Goal: Task Accomplishment & Management: Use online tool/utility

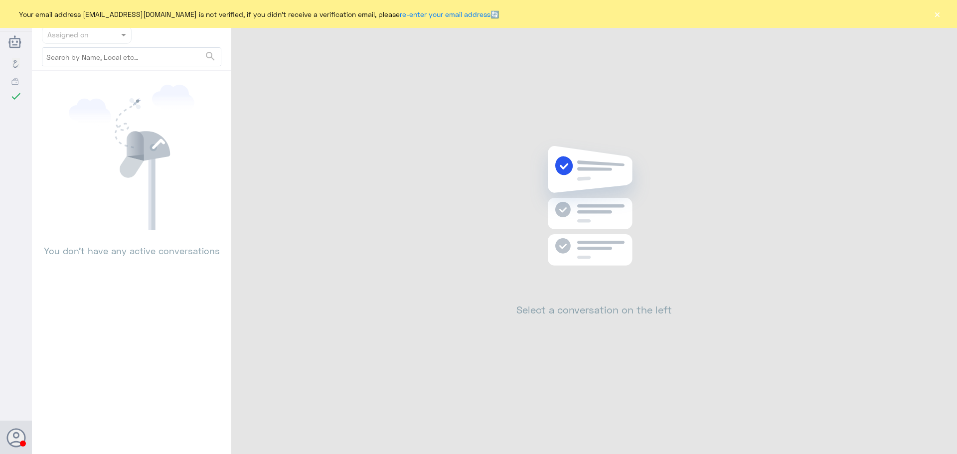
click at [936, 12] on button "×" at bounding box center [937, 14] width 10 height 10
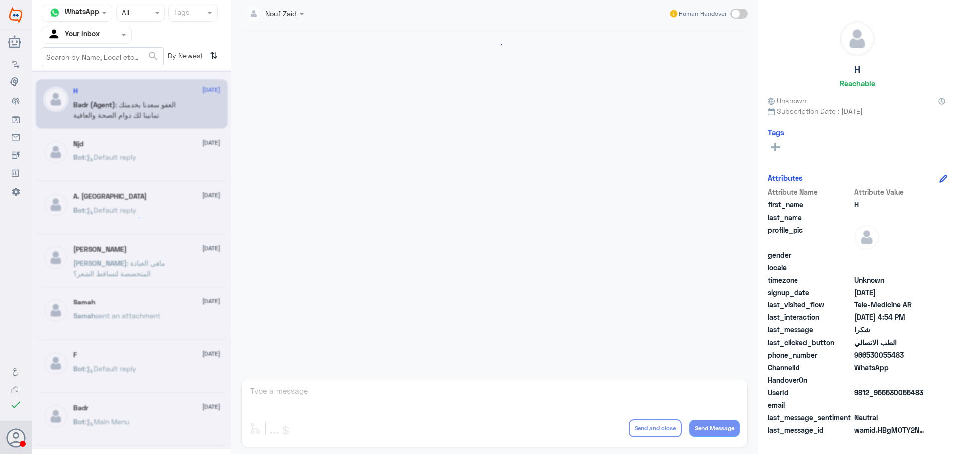
scroll to position [434, 0]
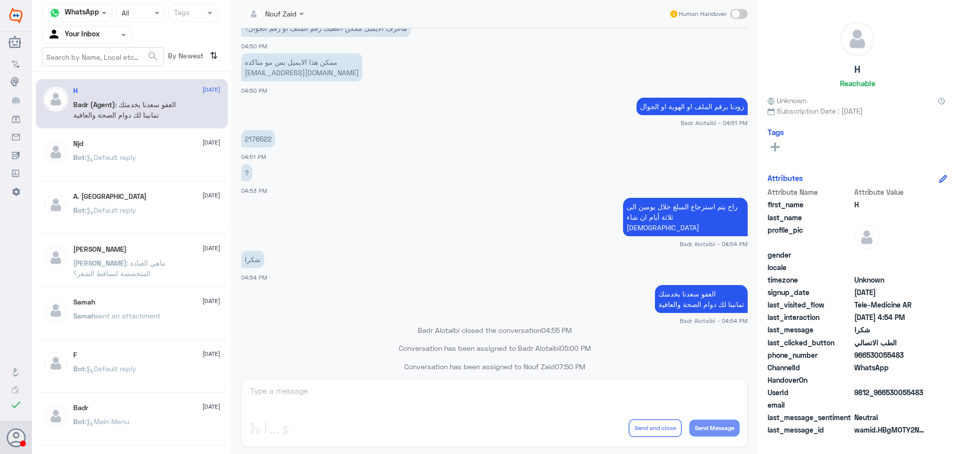
drag, startPoint x: 101, startPoint y: 24, endPoint x: 100, endPoint y: 34, distance: 10.1
click at [101, 27] on nav "Channel WhatsApp Status × All Tags Agent Filter Your Inbox search By Newest ⇅" at bounding box center [131, 38] width 199 height 68
click at [100, 34] on input "text" at bounding box center [74, 34] width 55 height 11
click at [95, 52] on div "All" at bounding box center [87, 58] width 90 height 18
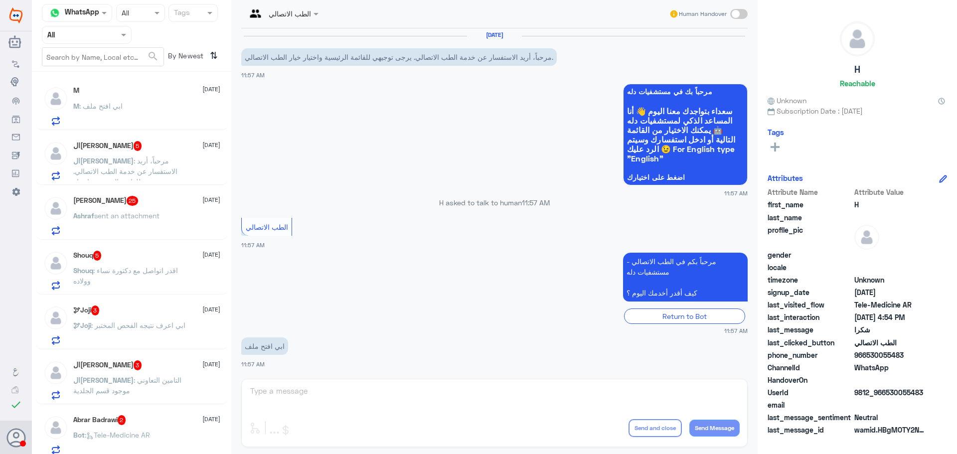
scroll to position [0, 0]
